Goal: Task Accomplishment & Management: Use online tool/utility

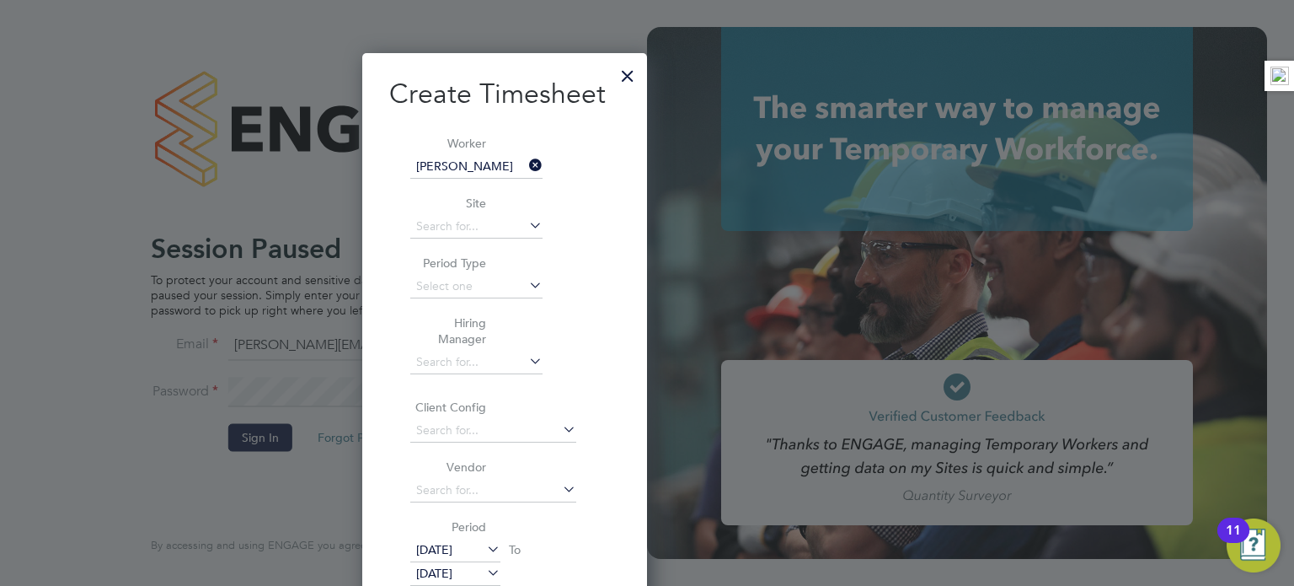
scroll to position [1067, 263]
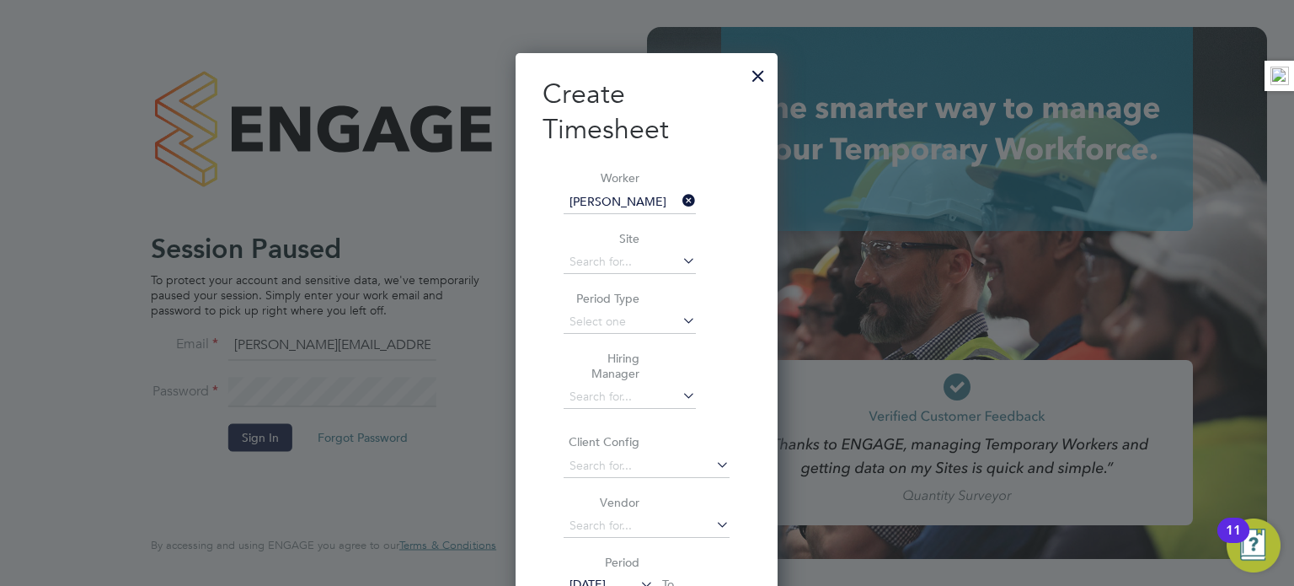
click at [753, 81] on div at bounding box center [758, 71] width 30 height 30
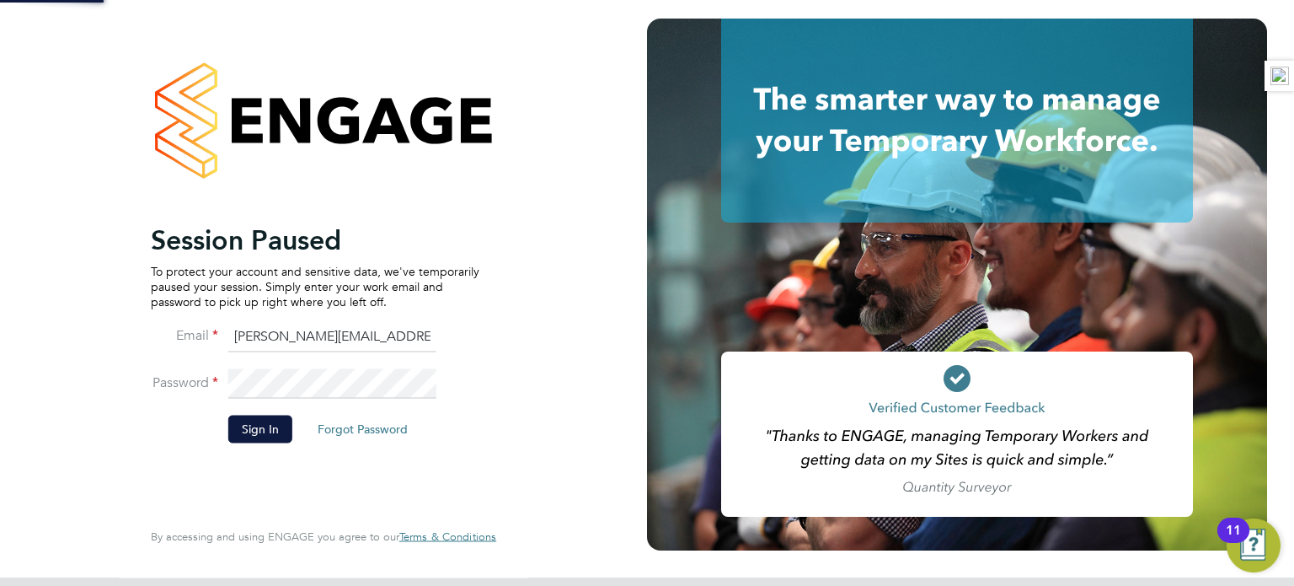
scroll to position [0, 0]
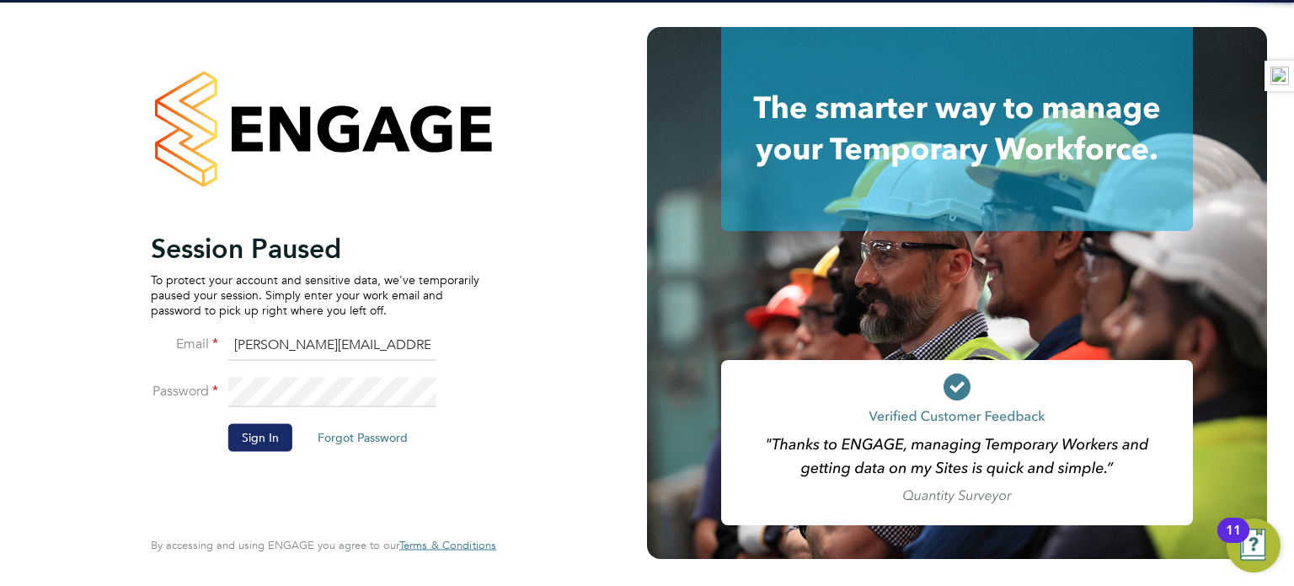
click at [256, 439] on button "Sign In" at bounding box center [260, 437] width 64 height 27
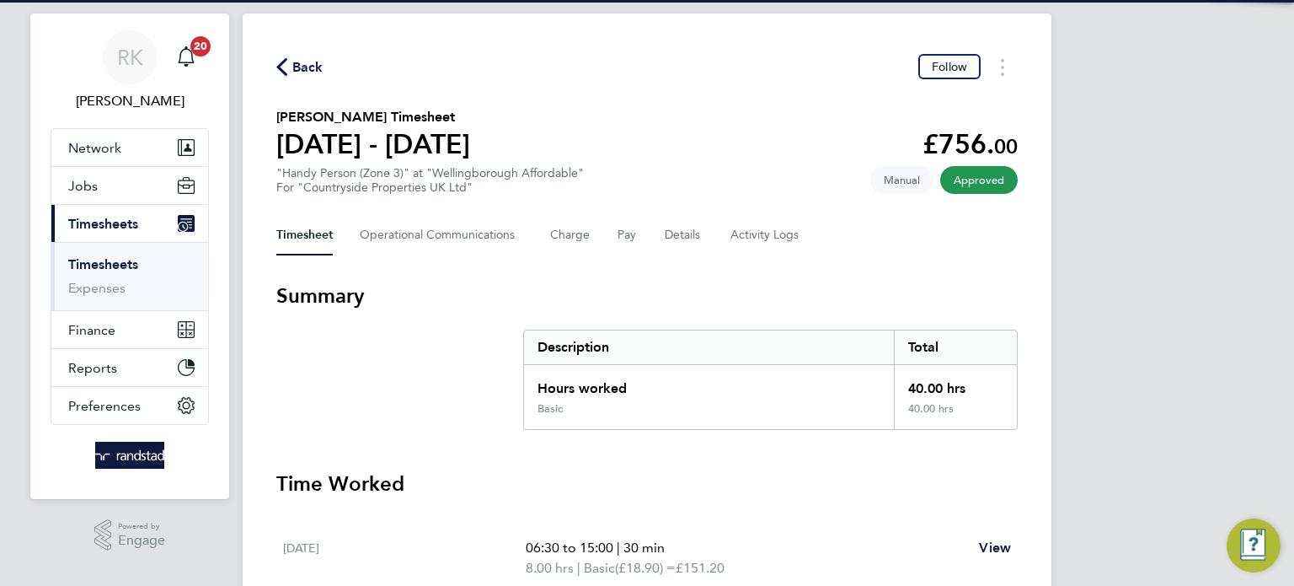
scroll to position [67, 0]
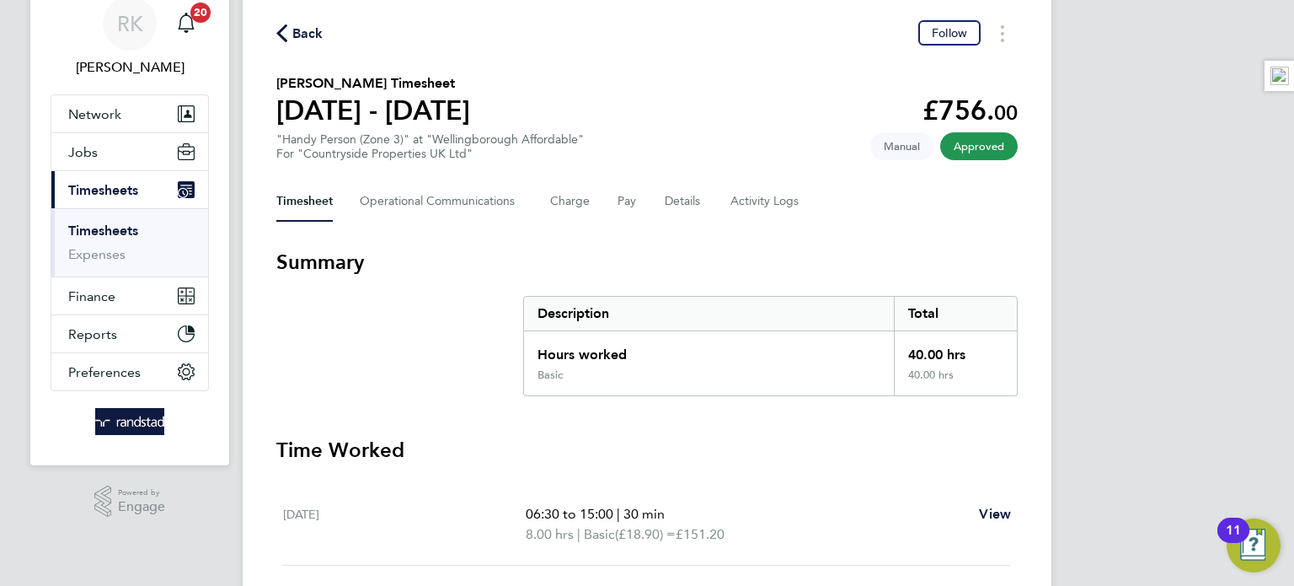
click at [136, 228] on link "Timesheets" at bounding box center [103, 230] width 70 height 16
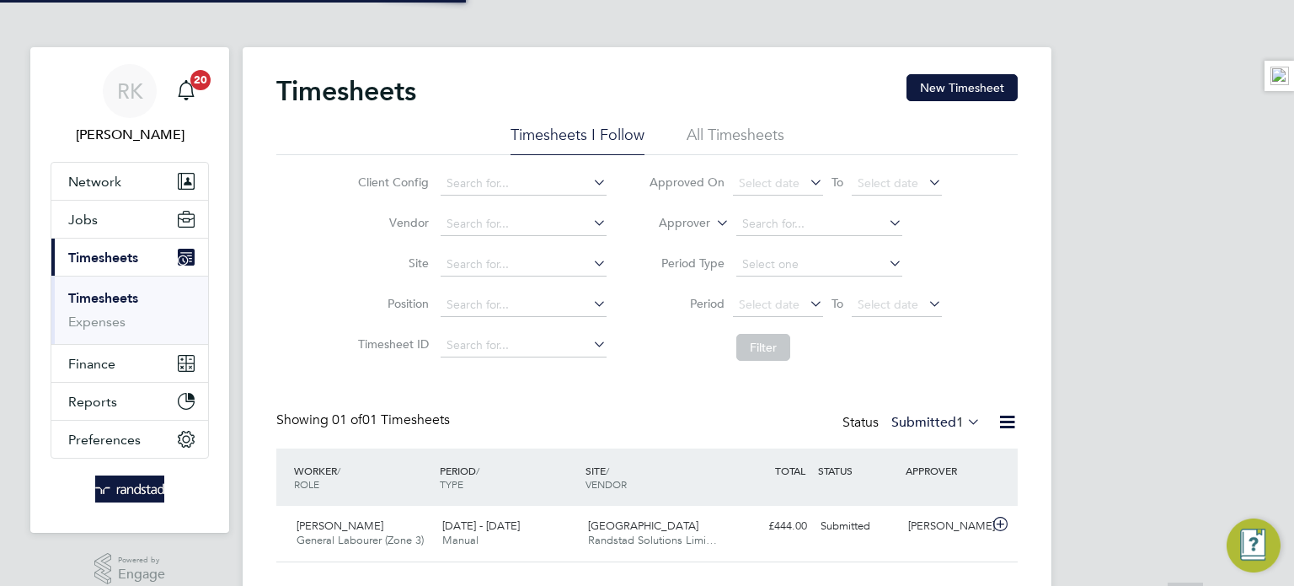
scroll to position [42, 147]
